Goal: Communication & Community: Share content

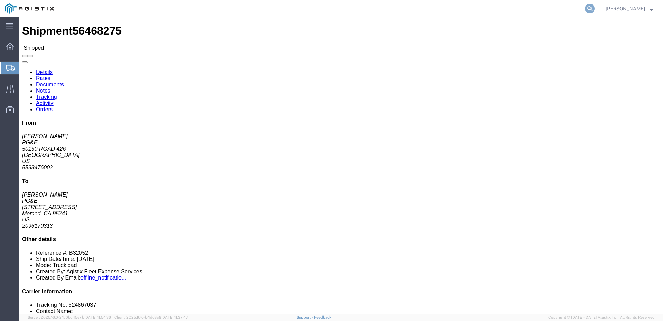
click at [595, 11] on icon at bounding box center [590, 9] width 10 height 10
type input "56486071"
click span
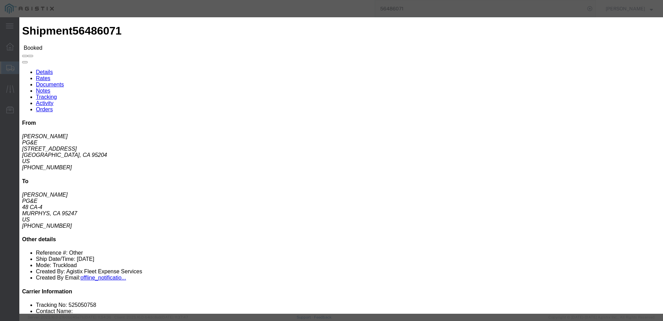
click input "text"
type input "[EMAIL_ADDRESS][DOMAIN_NAME]"
click input "PGE Fleet Bill Of Lading"
checkbox input "true"
click button "Send"
